Goal: Information Seeking & Learning: Learn about a topic

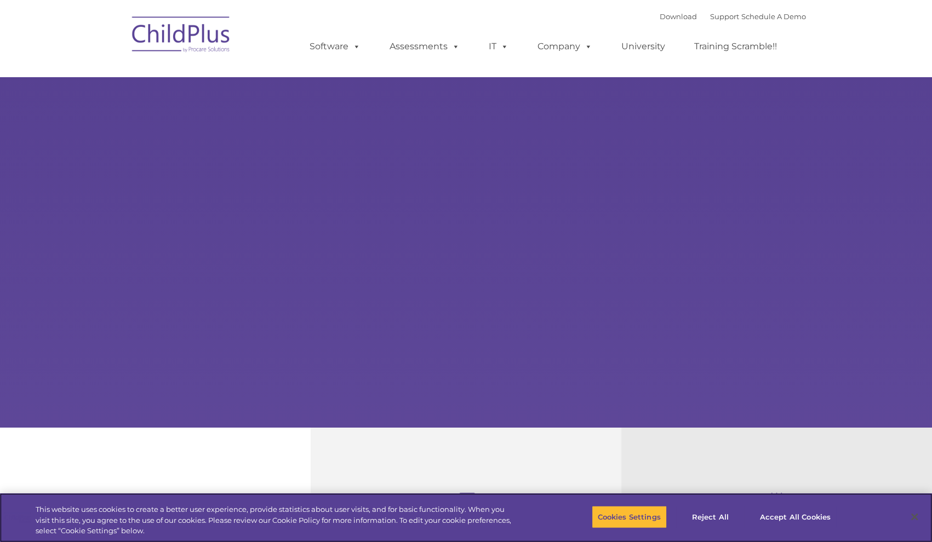
select select "MEDIUM"
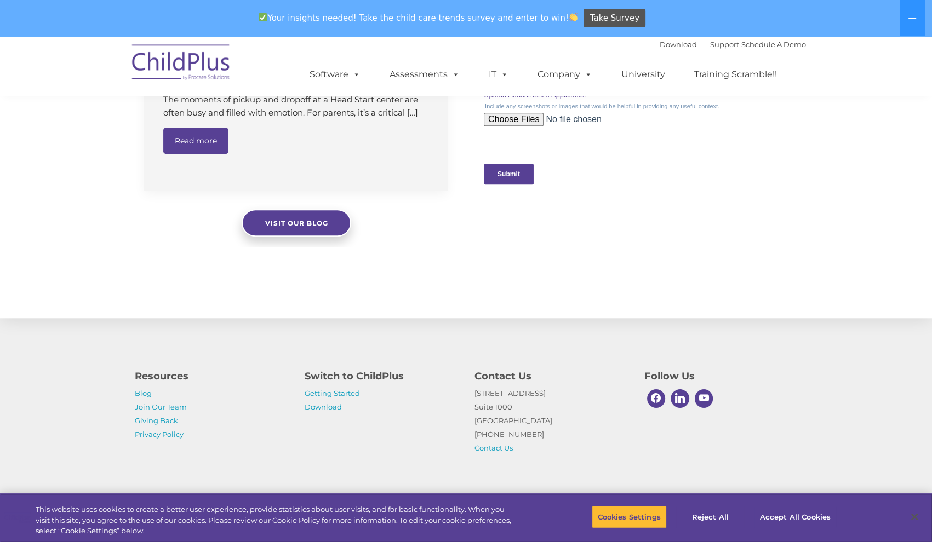
scroll to position [1104, 0]
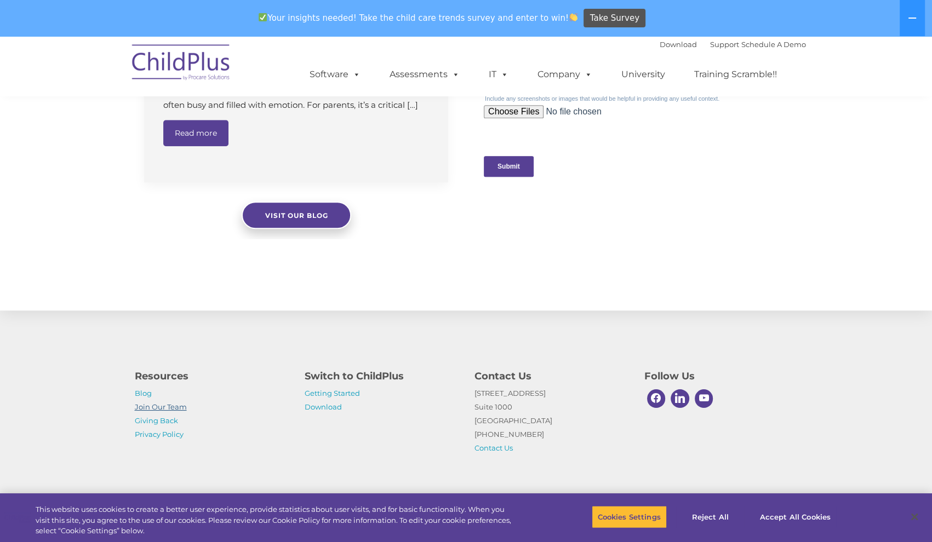
click at [168, 407] on link "Join Our Team" at bounding box center [161, 407] width 52 height 9
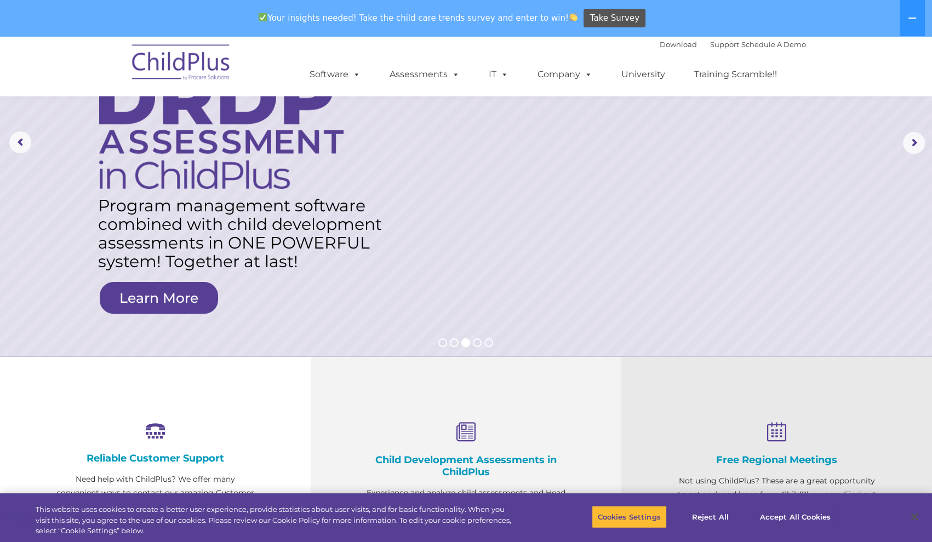
scroll to position [0, 0]
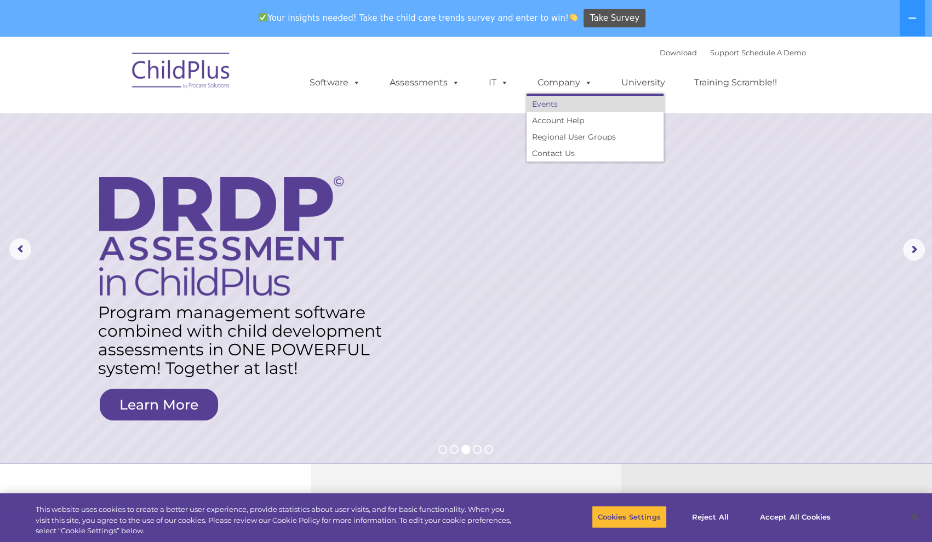
click at [551, 106] on link "Events" at bounding box center [594, 104] width 137 height 16
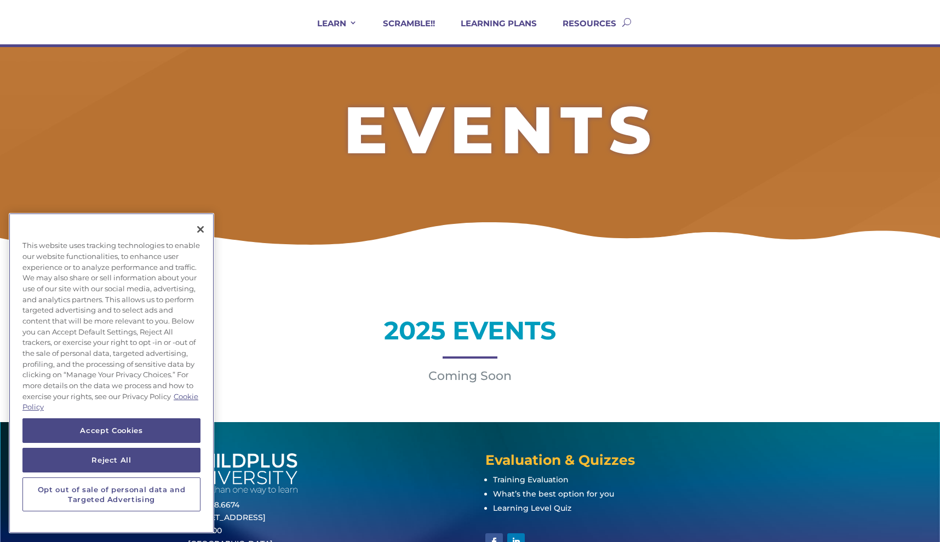
scroll to position [88, 0]
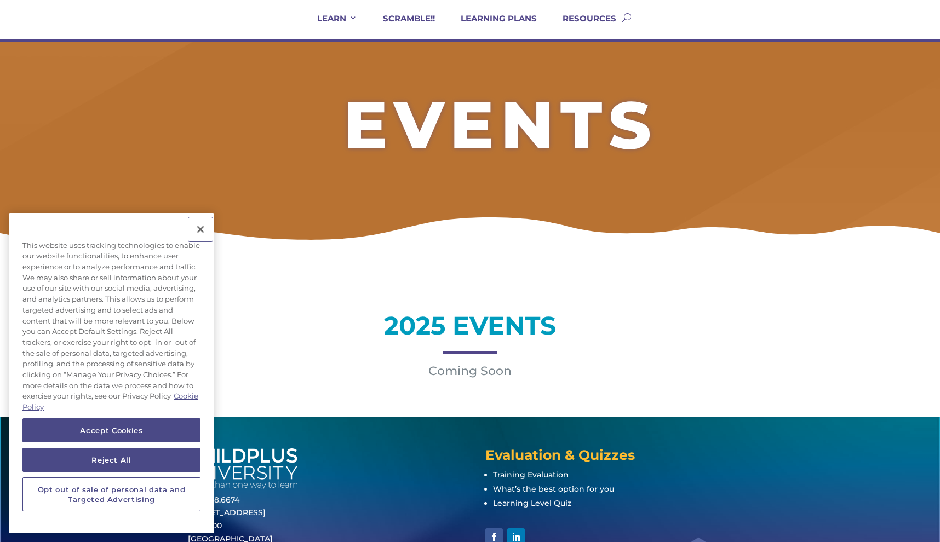
click at [199, 231] on button "Close" at bounding box center [200, 229] width 24 height 24
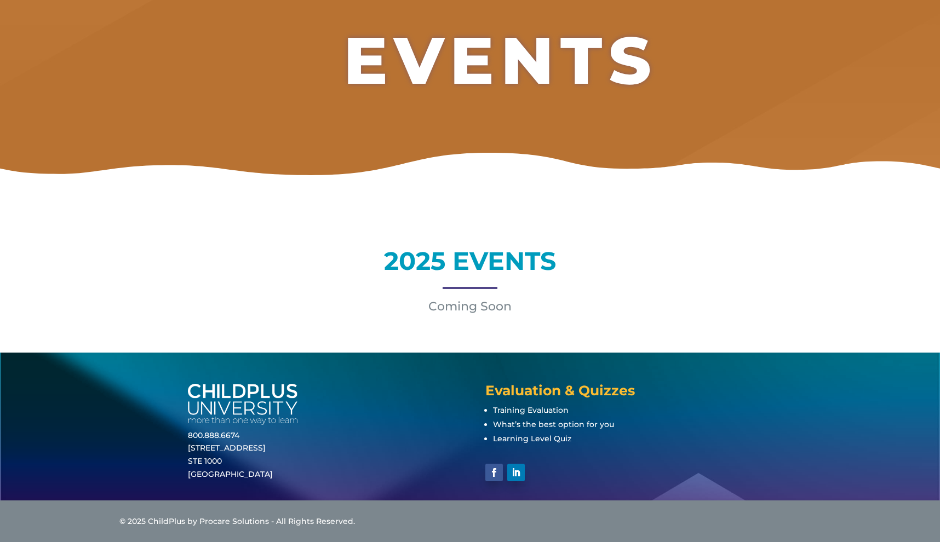
scroll to position [0, 0]
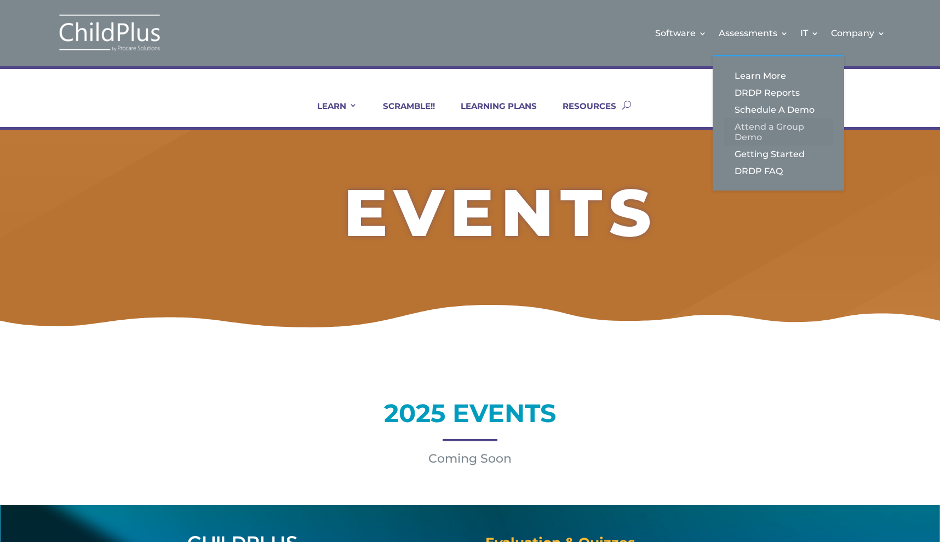
click at [759, 125] on link "Attend a Group Demo" at bounding box center [779, 131] width 110 height 27
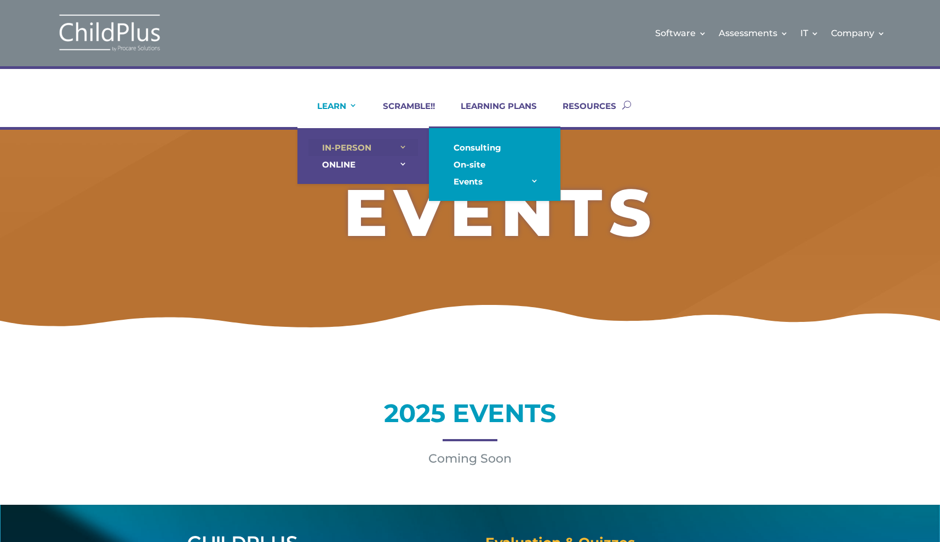
click at [400, 143] on link "IN-PERSON" at bounding box center [363, 147] width 110 height 17
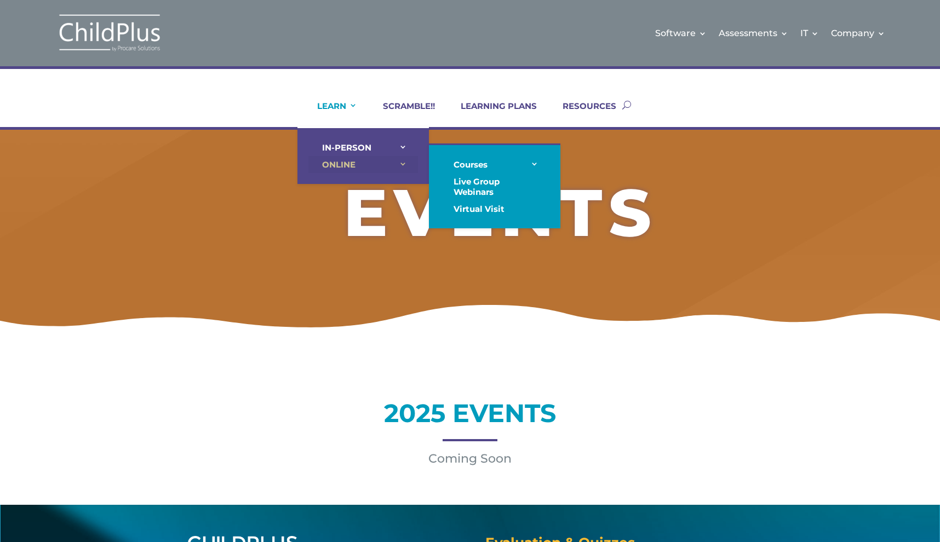
click at [348, 162] on link "ONLINE" at bounding box center [363, 164] width 110 height 17
click at [341, 162] on link "ONLINE" at bounding box center [363, 164] width 110 height 17
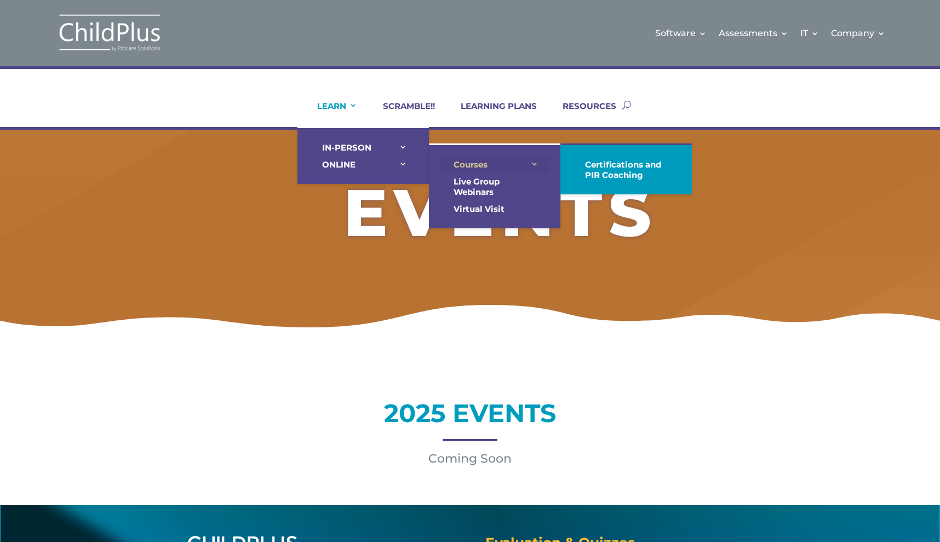
click at [469, 162] on link "Courses" at bounding box center [495, 164] width 110 height 17
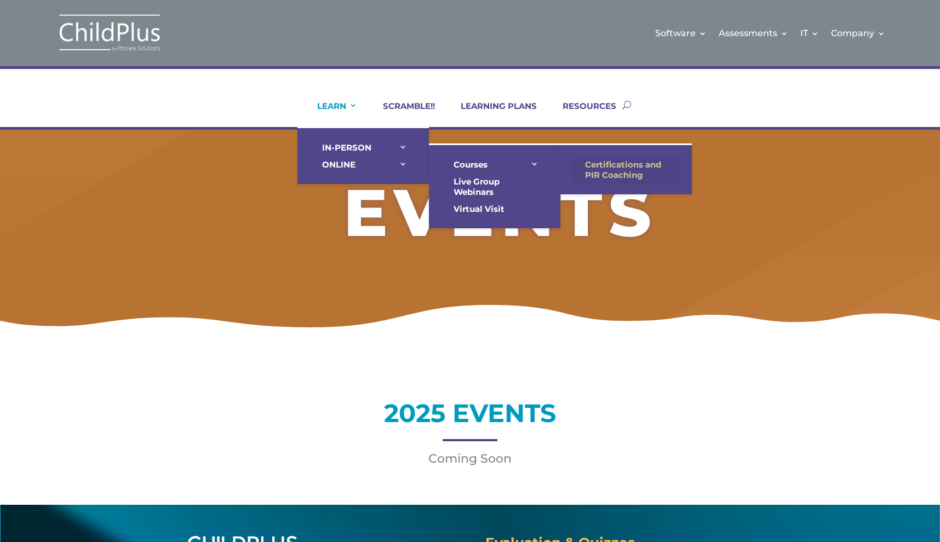
click at [594, 162] on link "Certifications and PIR Coaching" at bounding box center [626, 169] width 110 height 27
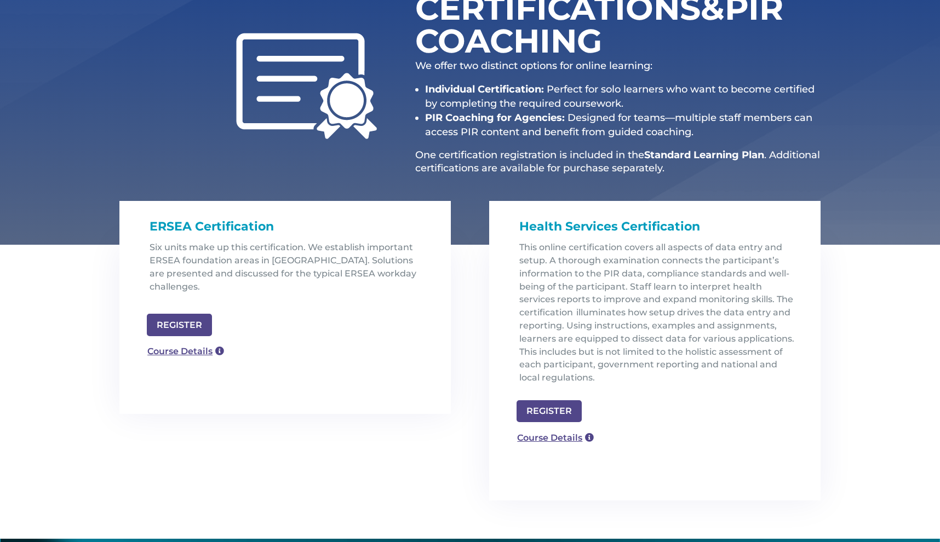
scroll to position [176, 0]
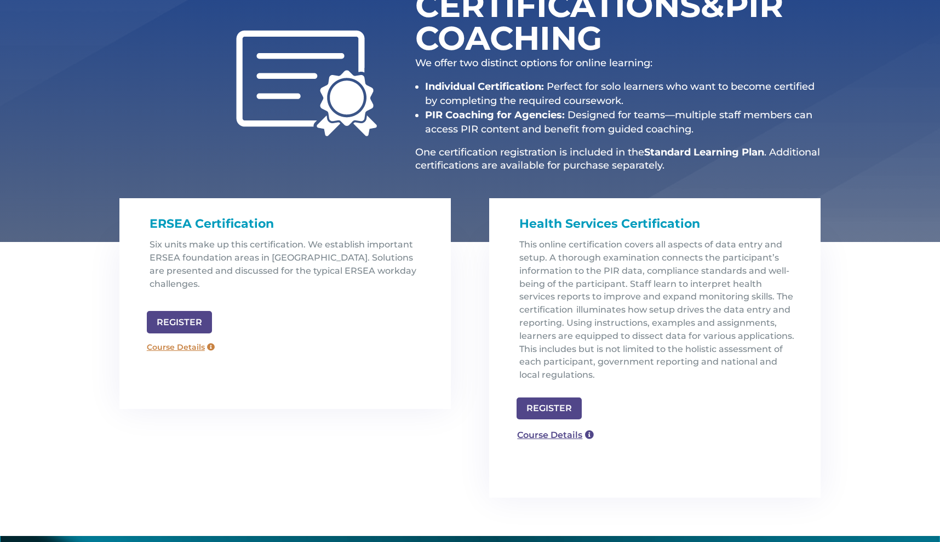
click at [202, 339] on link "Course Details" at bounding box center [180, 348] width 79 height 18
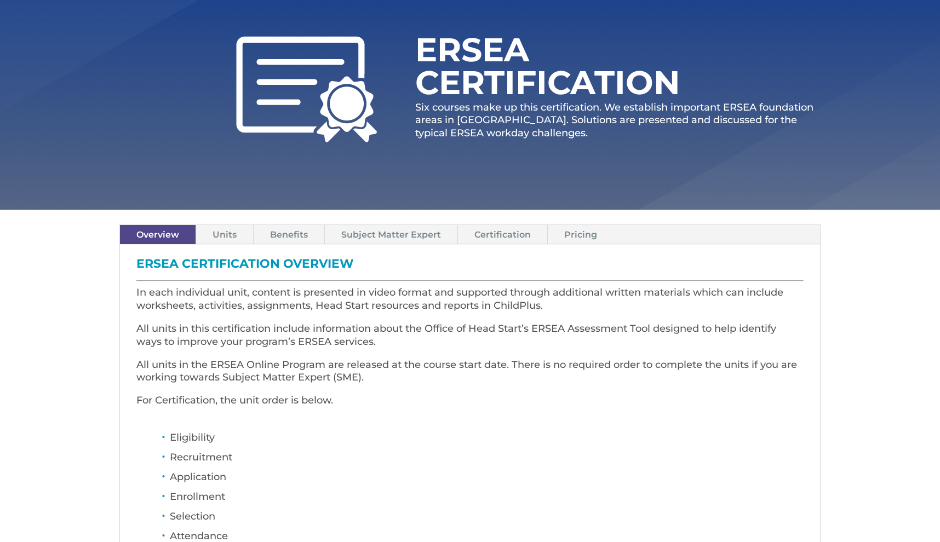
scroll to position [133, 0]
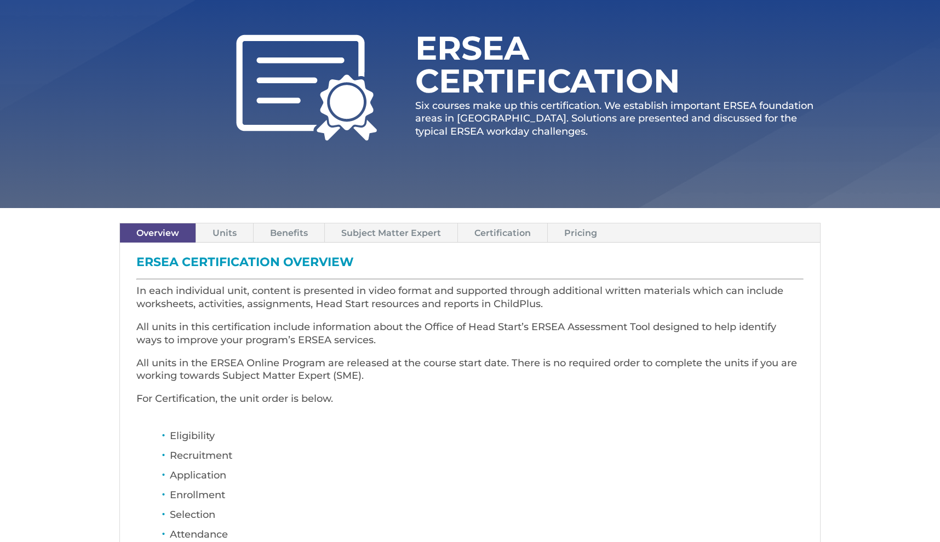
click at [577, 232] on link "Pricing" at bounding box center [581, 233] width 66 height 19
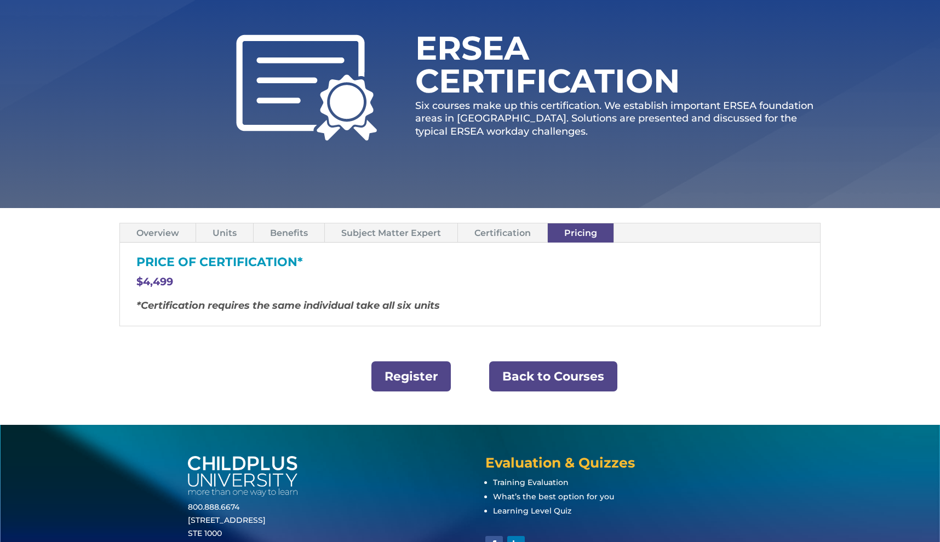
click at [277, 231] on link "Benefits" at bounding box center [289, 233] width 71 height 19
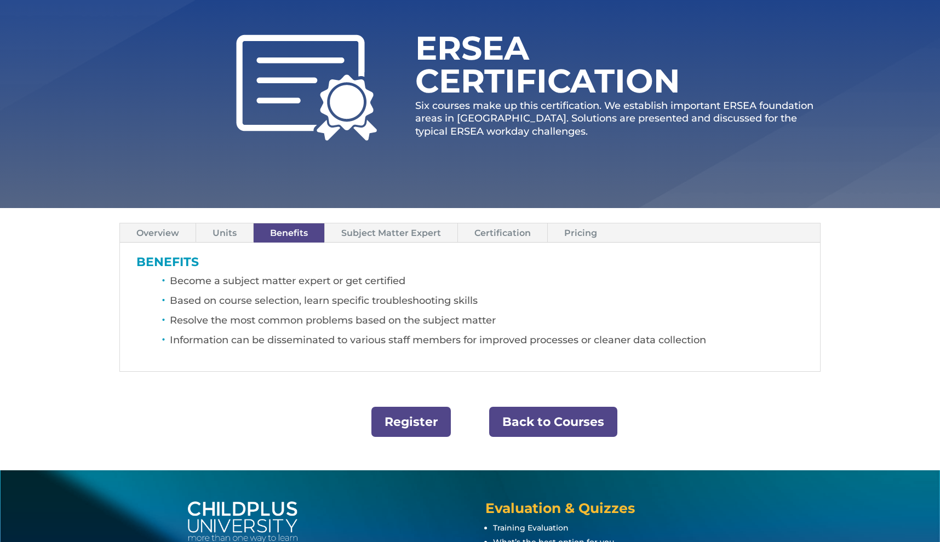
click at [170, 230] on link "Overview" at bounding box center [158, 233] width 76 height 19
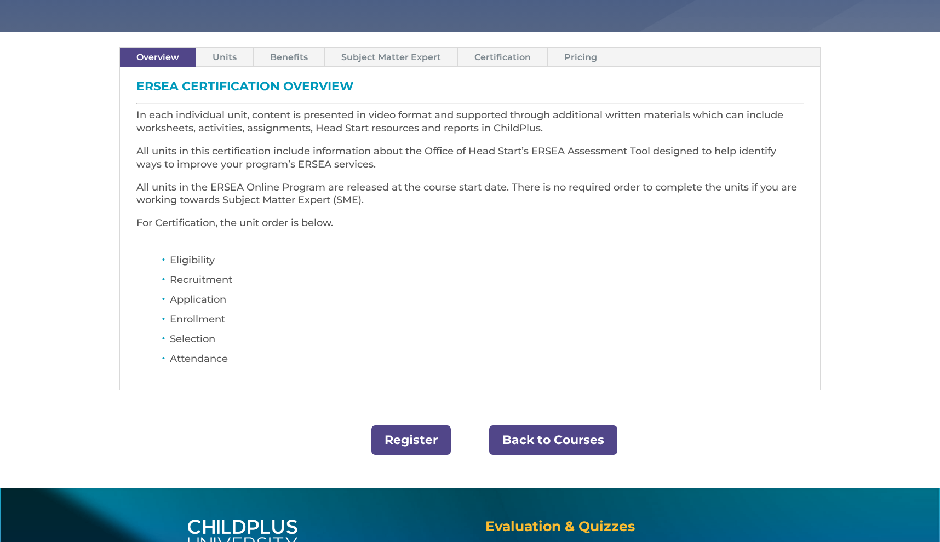
scroll to position [309, 0]
click at [544, 443] on link "Back to Courses" at bounding box center [553, 441] width 128 height 30
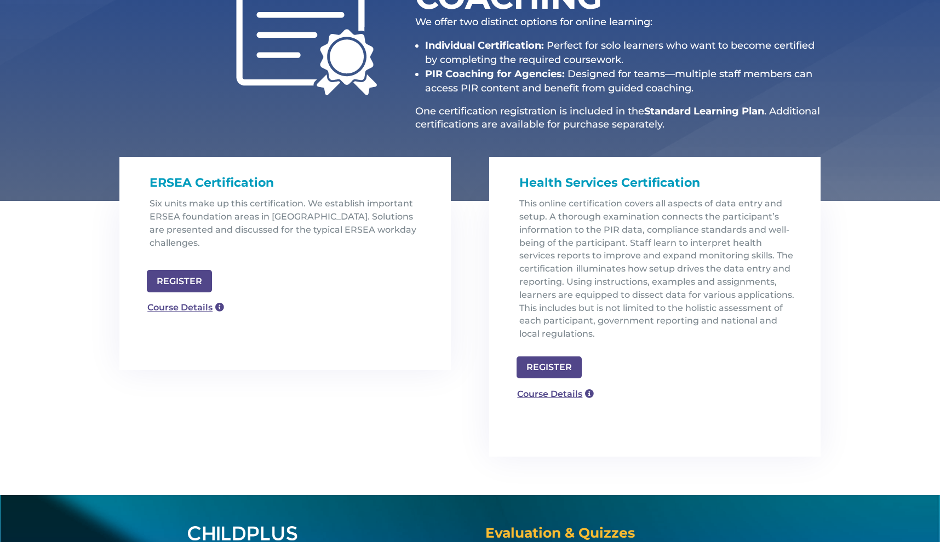
scroll to position [220, 0]
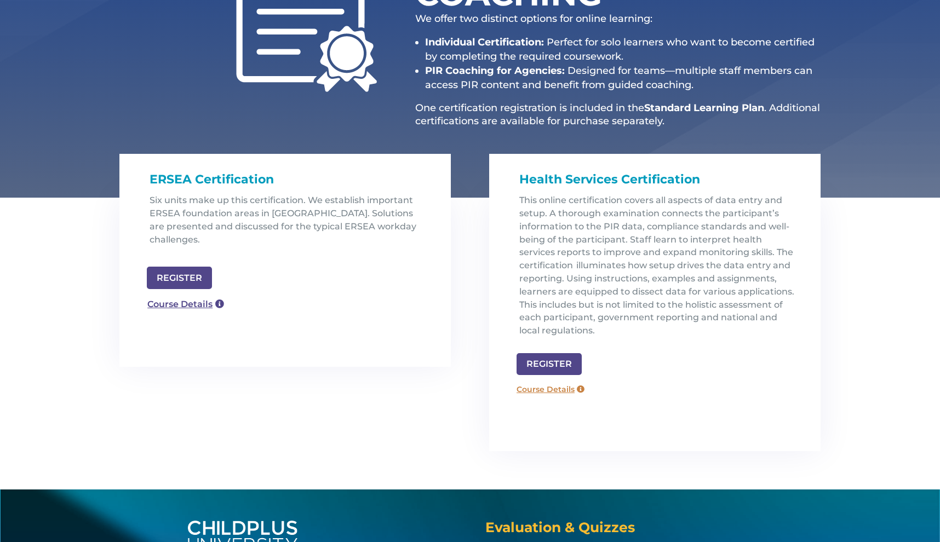
click at [554, 388] on link "Course Details" at bounding box center [550, 390] width 79 height 18
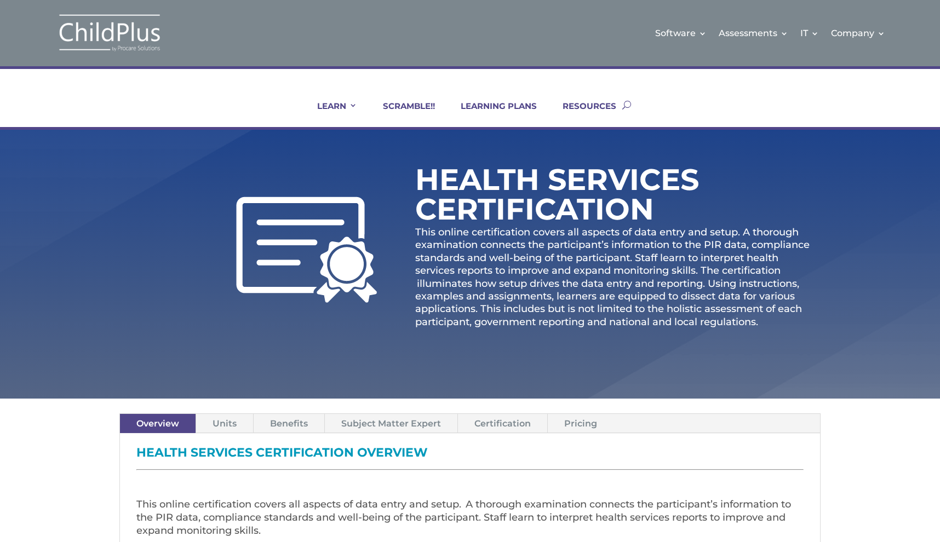
click at [570, 422] on link "Pricing" at bounding box center [581, 423] width 66 height 19
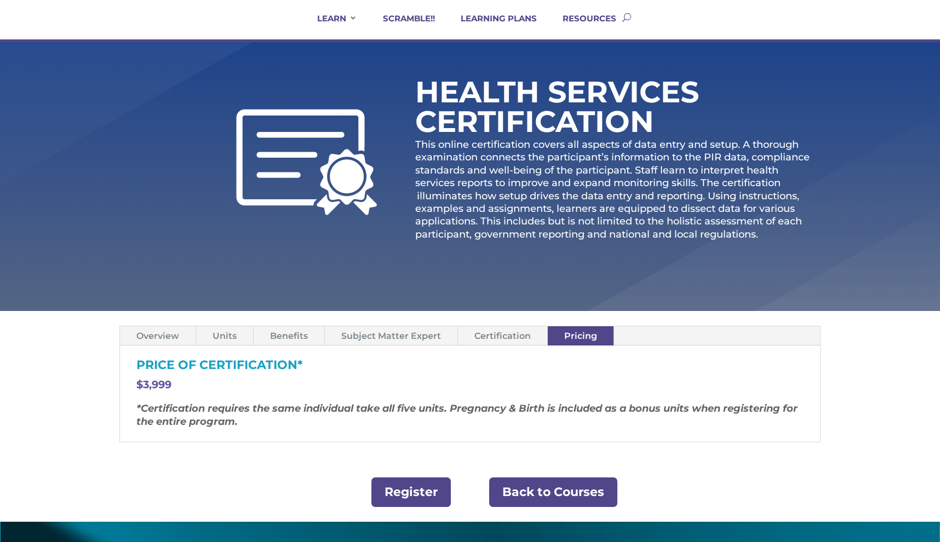
scroll to position [88, 0]
click at [478, 15] on link "LEARNING PLANS" at bounding box center [492, 26] width 90 height 26
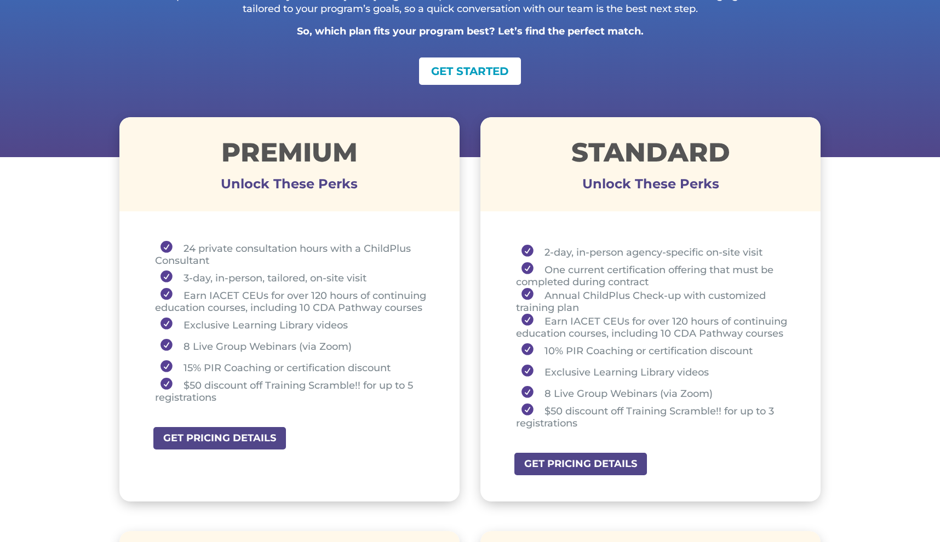
scroll to position [310, 0]
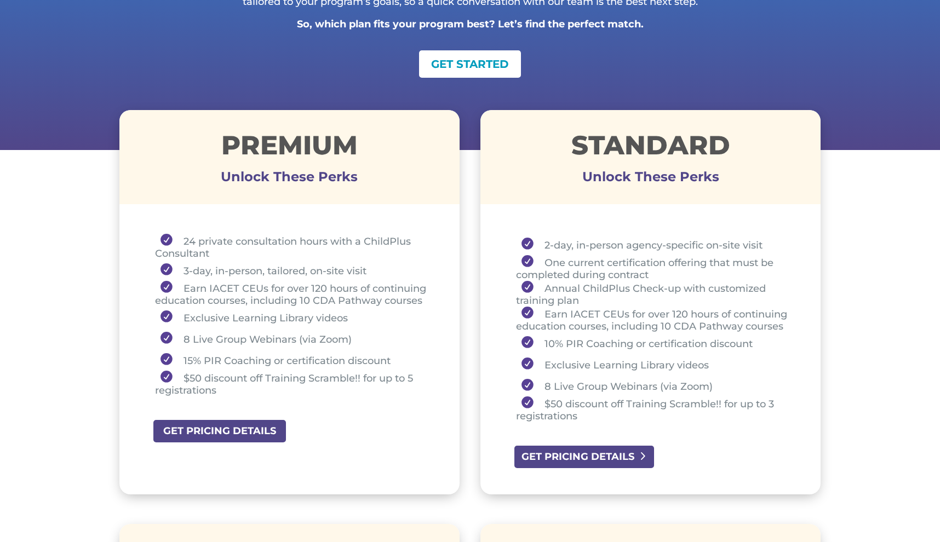
click at [577, 454] on link "GET PRICING DETAILS" at bounding box center [584, 457] width 142 height 25
